Goal: Information Seeking & Learning: Learn about a topic

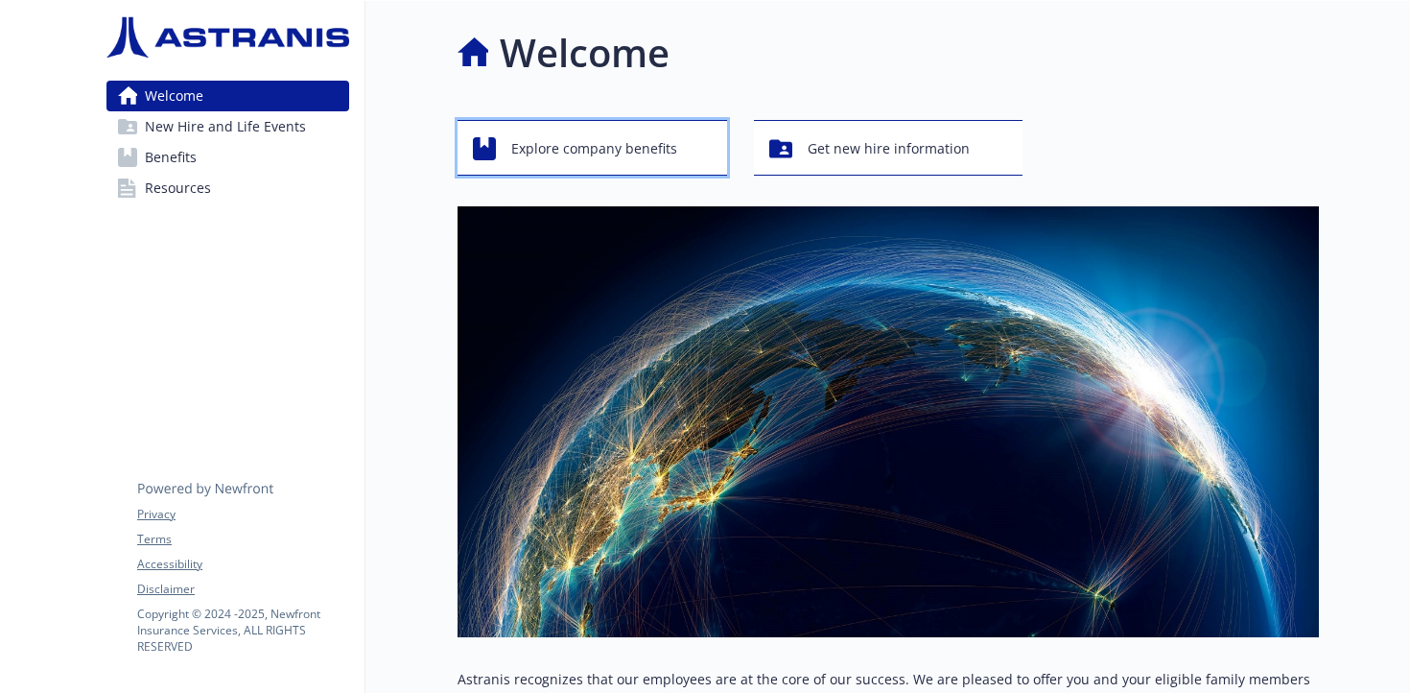
click at [553, 145] on span "Explore company benefits" at bounding box center [594, 148] width 166 height 36
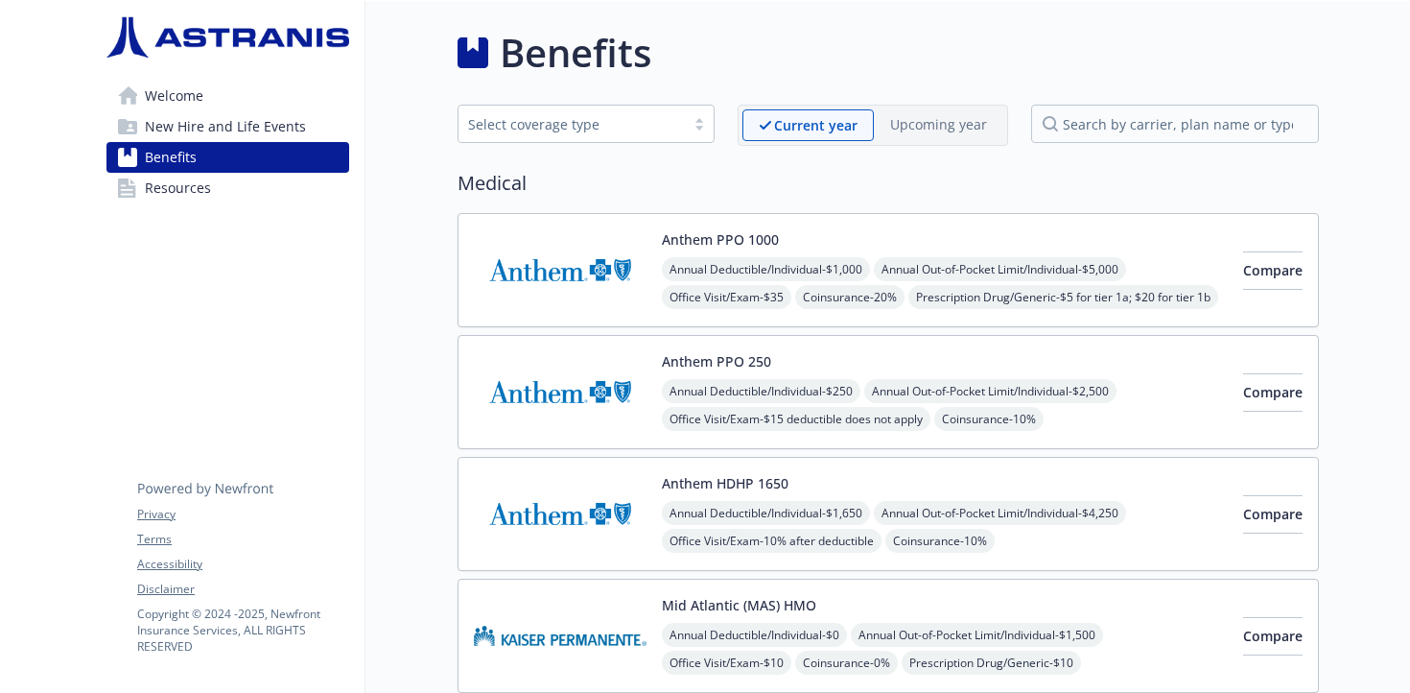
click at [638, 133] on div "Select coverage type" at bounding box center [571, 124] width 207 height 20
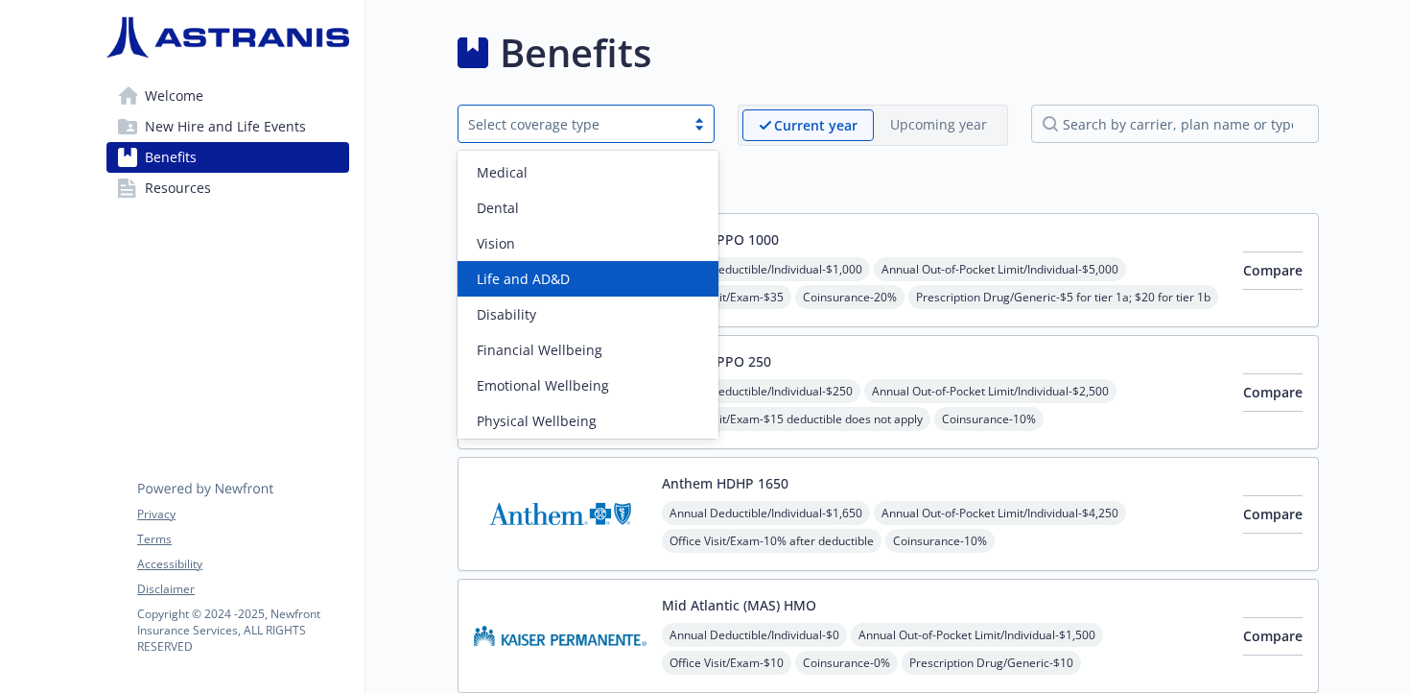
scroll to position [4, 0]
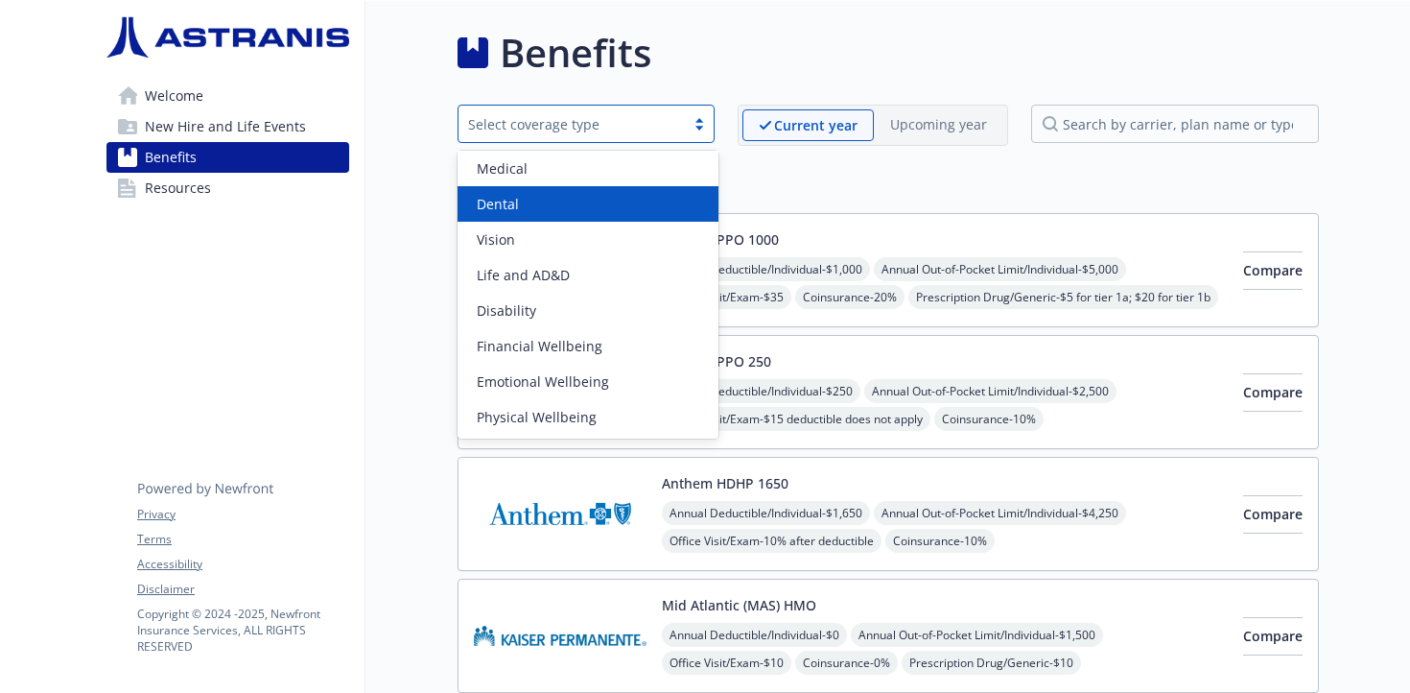
click at [845, 184] on h2 "Medical" at bounding box center [888, 183] width 861 height 29
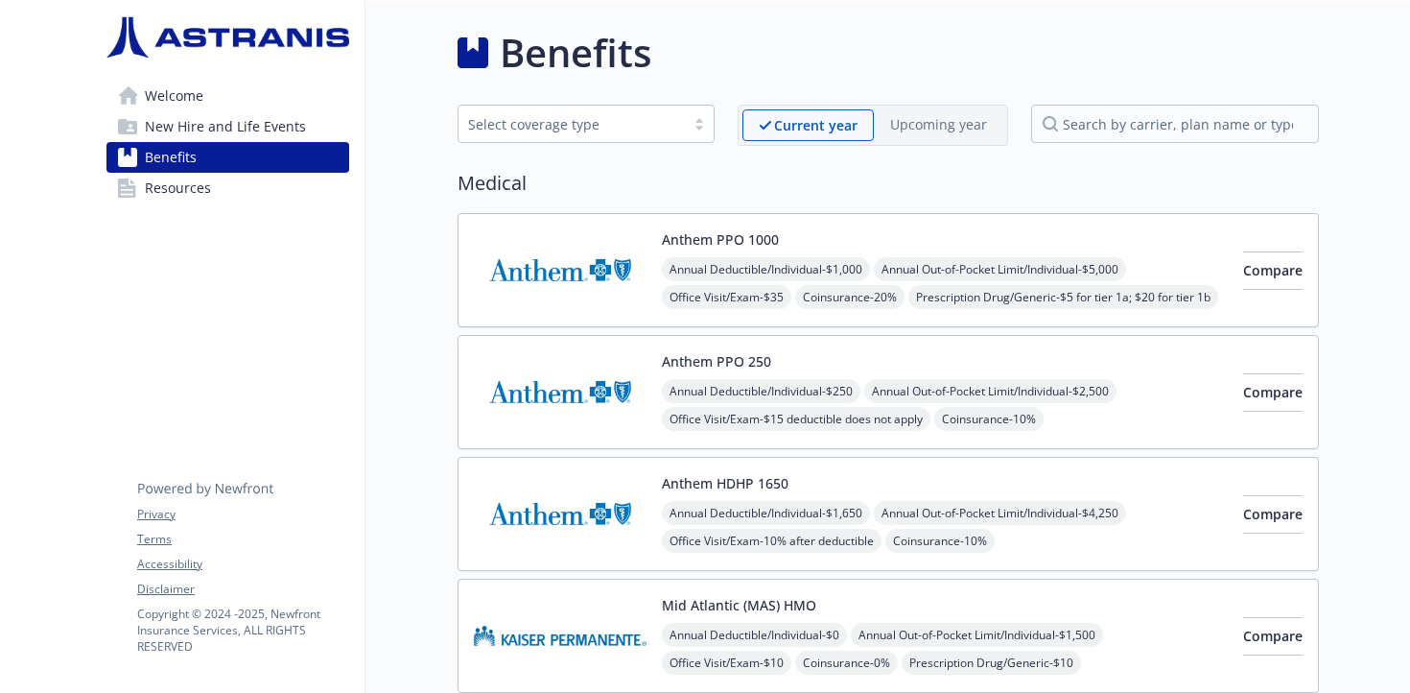
click at [636, 117] on div "Select coverage type" at bounding box center [571, 124] width 207 height 20
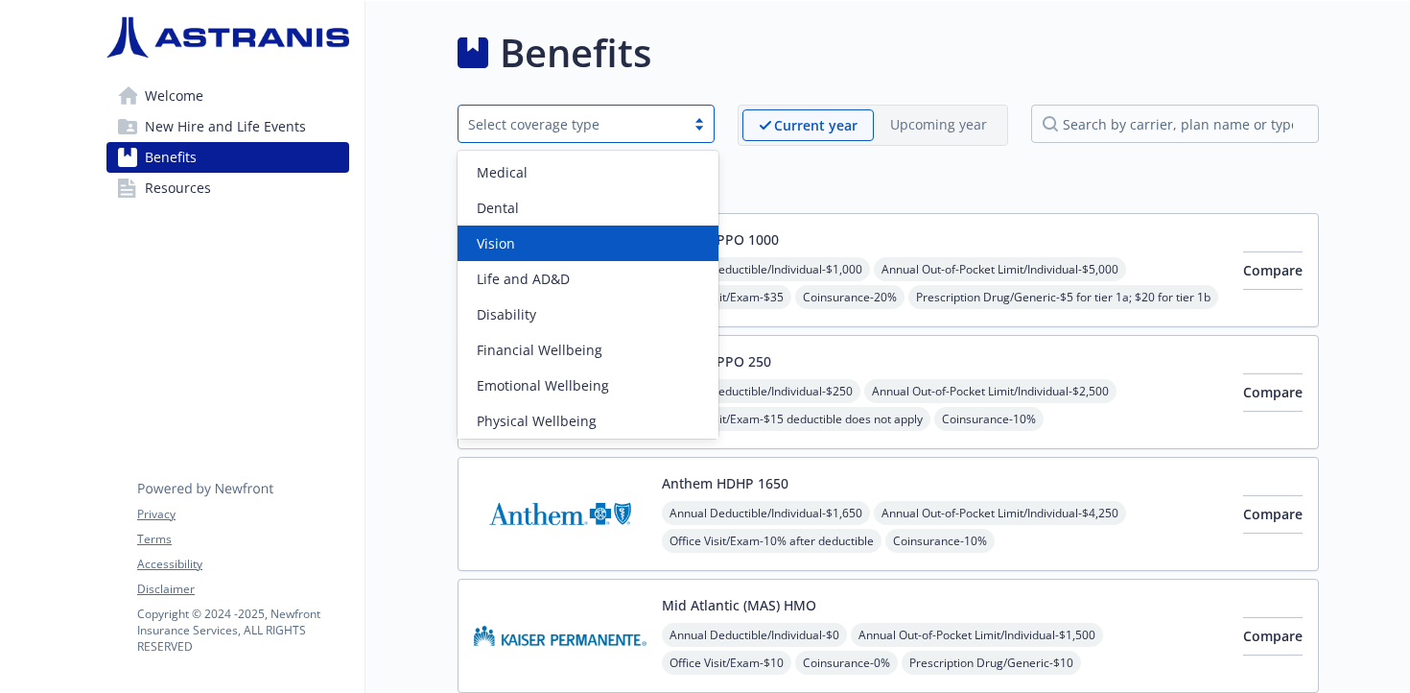
click at [787, 178] on h2 "Medical" at bounding box center [888, 183] width 861 height 29
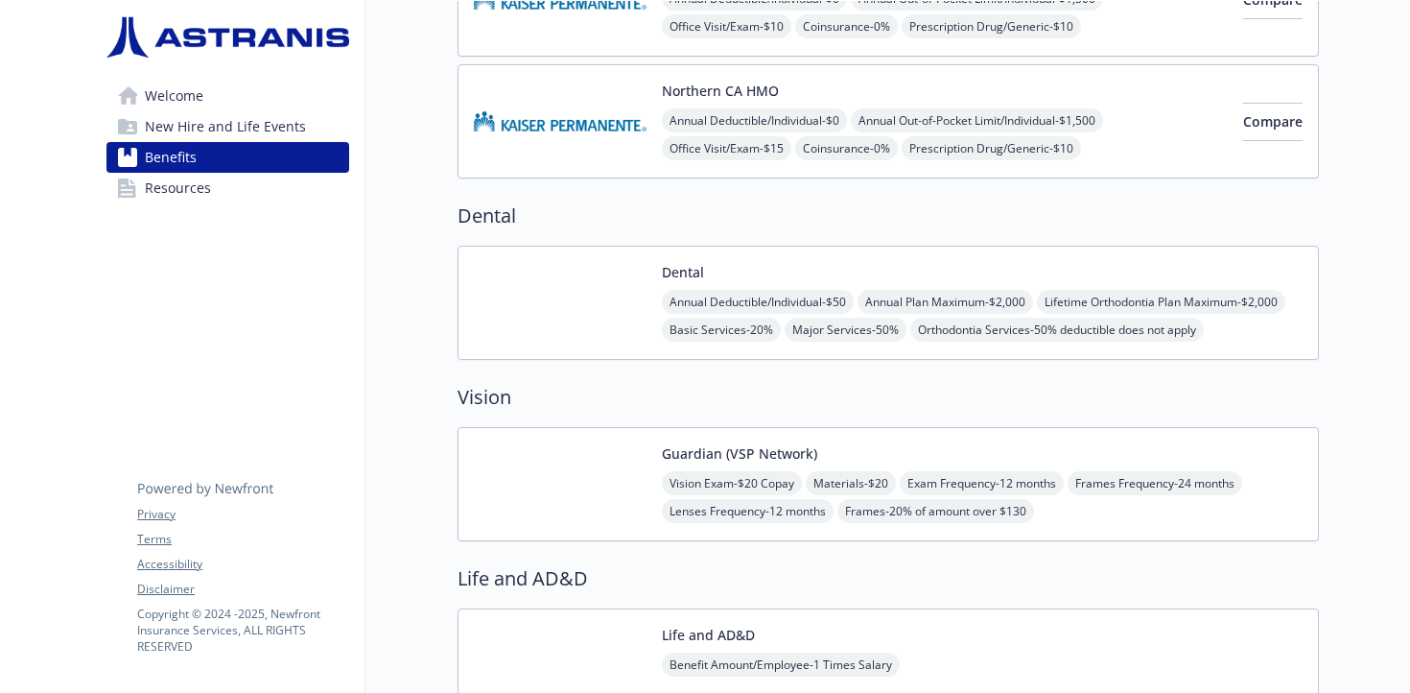
scroll to position [0, 0]
